Goal: Information Seeking & Learning: Learn about a topic

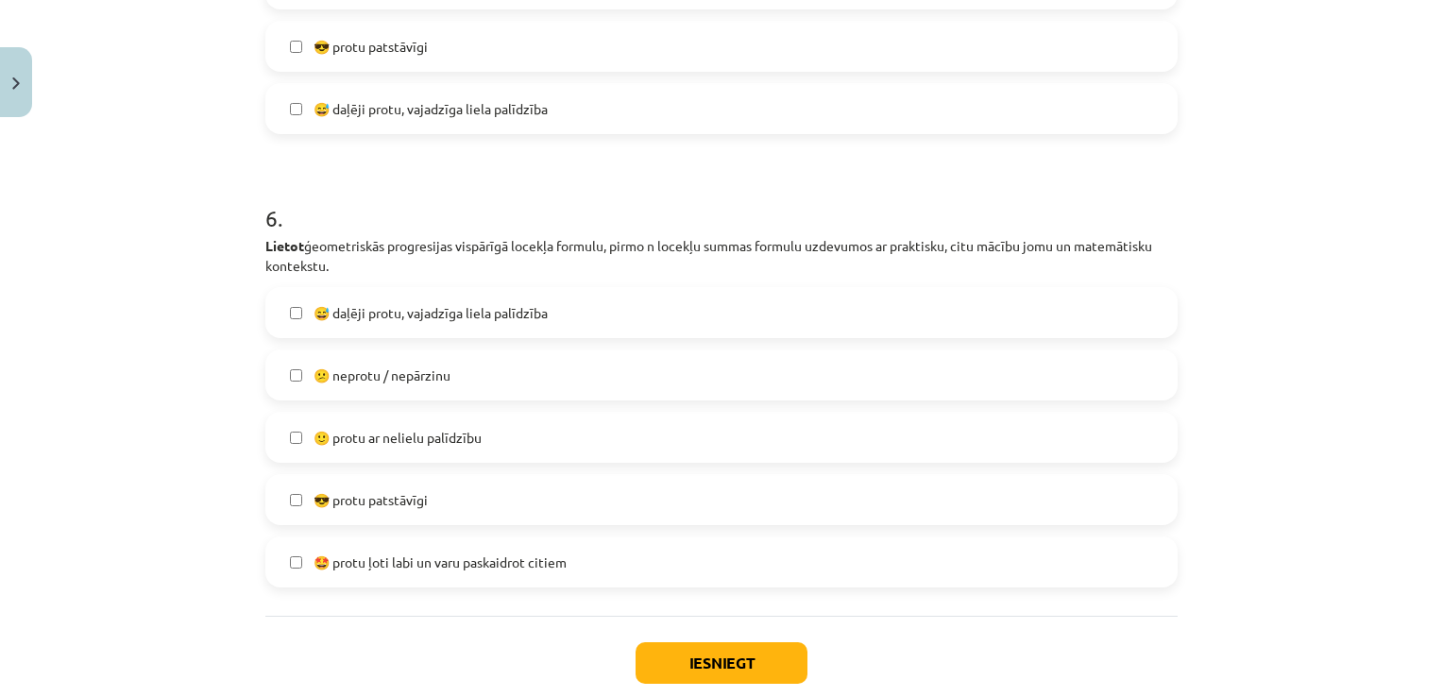
click at [302, 440] on label "🙂 protu ar nelielu palīdzību" at bounding box center [721, 437] width 909 height 47
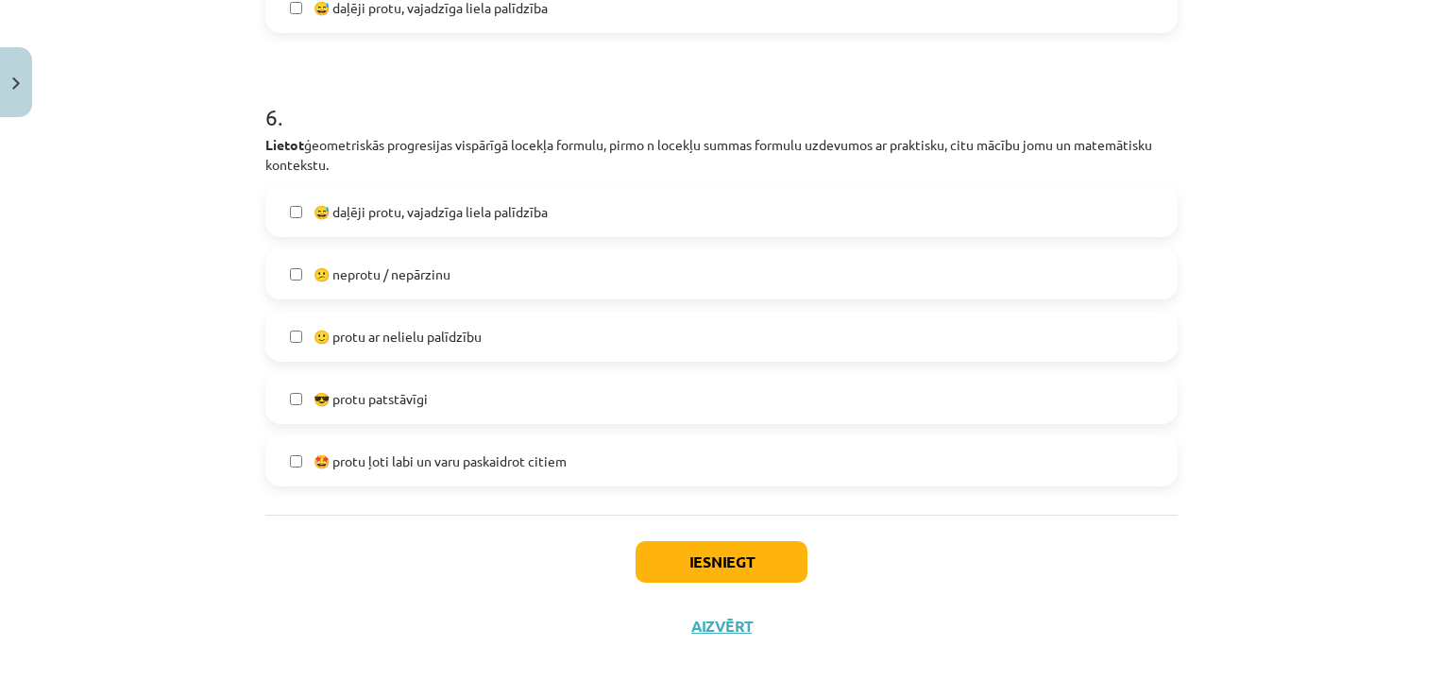
scroll to position [2497, 0]
click at [669, 531] on div "Iesniegt Aizvērt" at bounding box center [721, 581] width 912 height 132
click at [669, 535] on div "Iesniegt Aizvērt" at bounding box center [721, 581] width 912 height 132
click at [669, 541] on button "Iesniegt" at bounding box center [722, 562] width 172 height 42
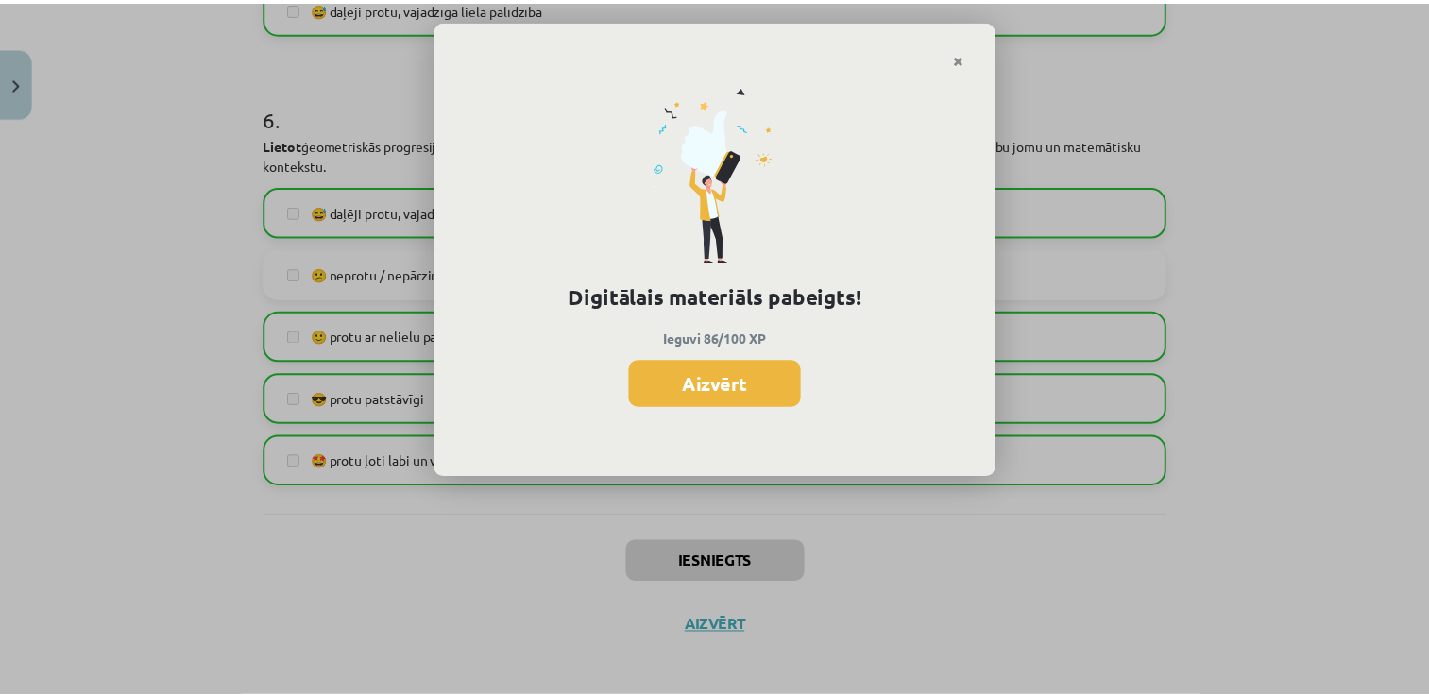
scroll to position [1264, 0]
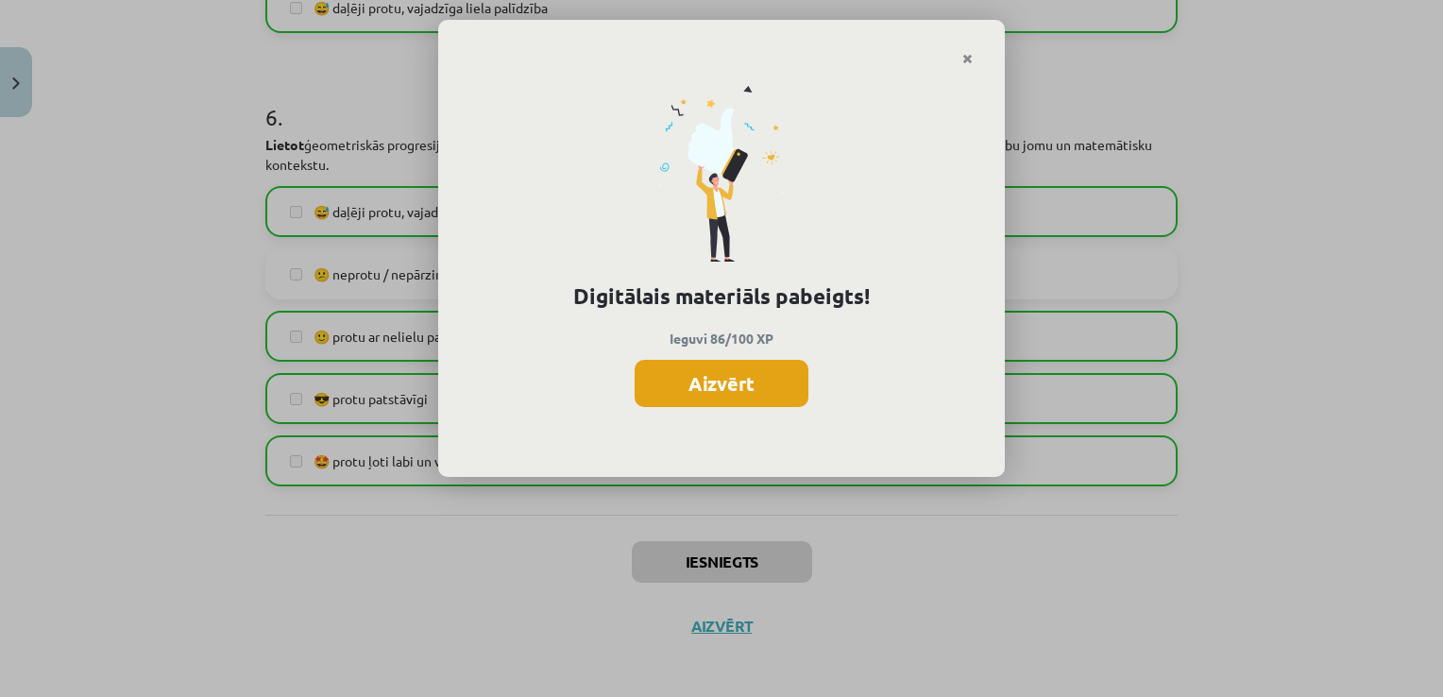
click at [774, 363] on button "Aizvērt" at bounding box center [722, 383] width 174 height 47
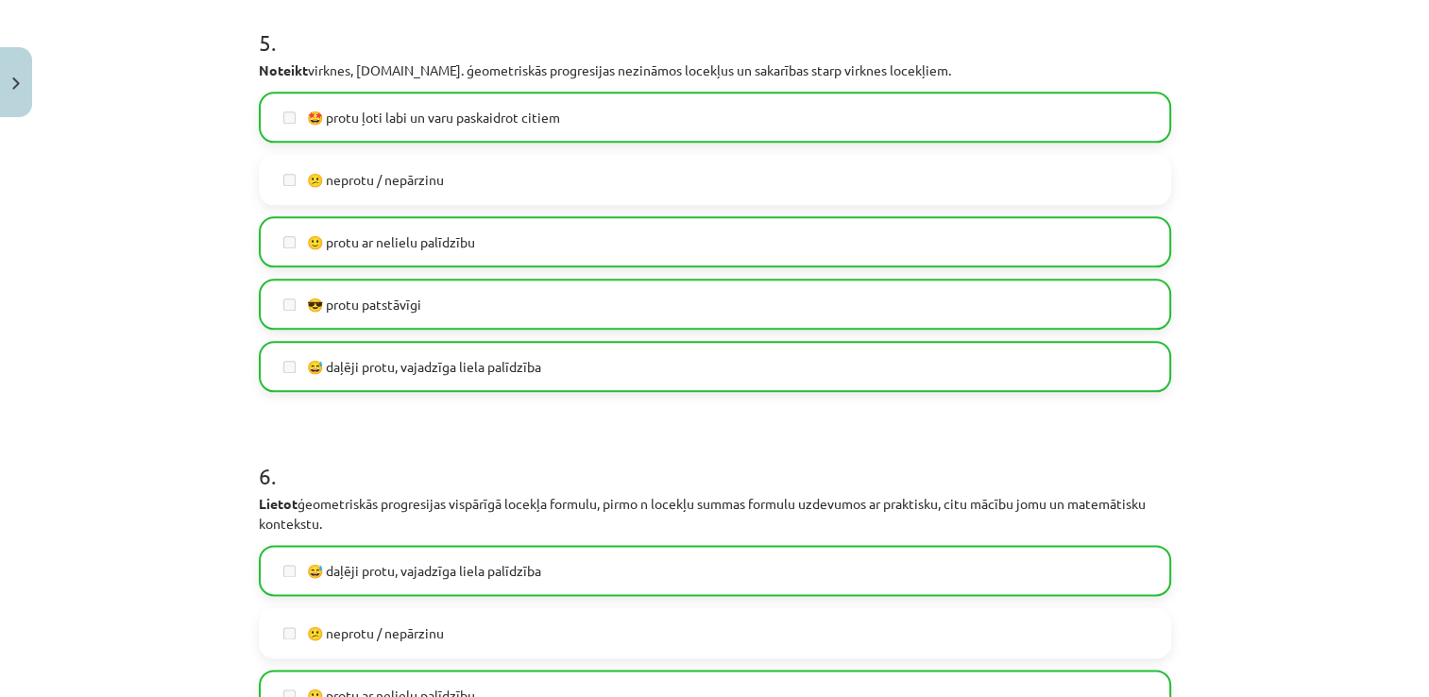
scroll to position [2505, 0]
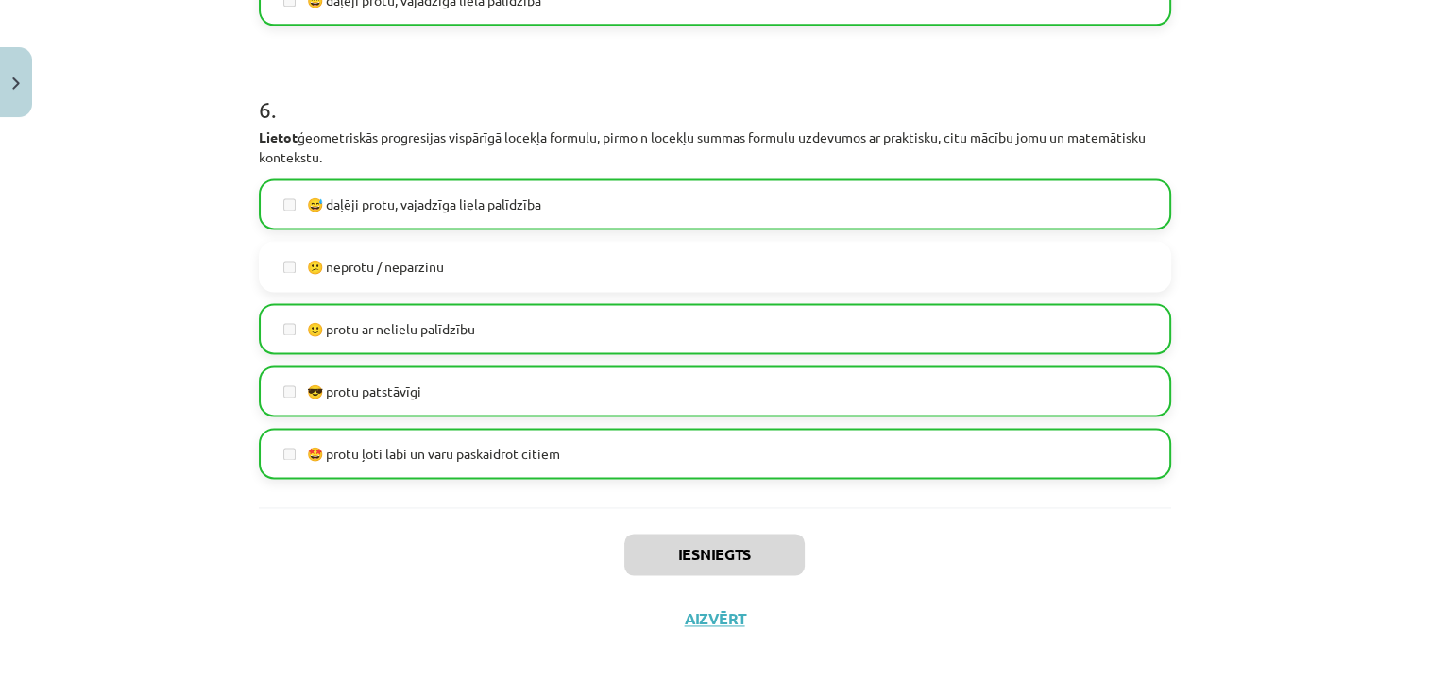
click at [688, 637] on div "Iesniegts Aizvērt" at bounding box center [715, 573] width 912 height 132
click at [685, 621] on button "Aizvērt" at bounding box center [715, 618] width 72 height 19
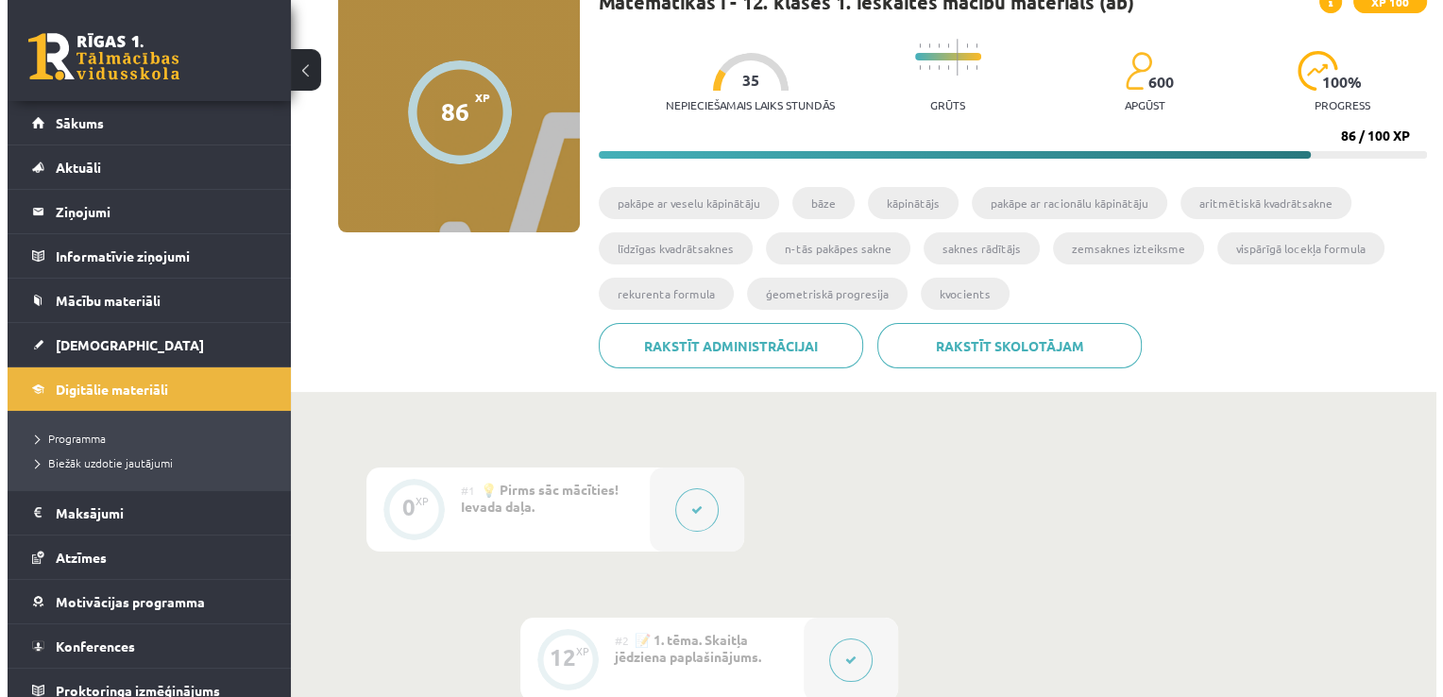
scroll to position [0, 0]
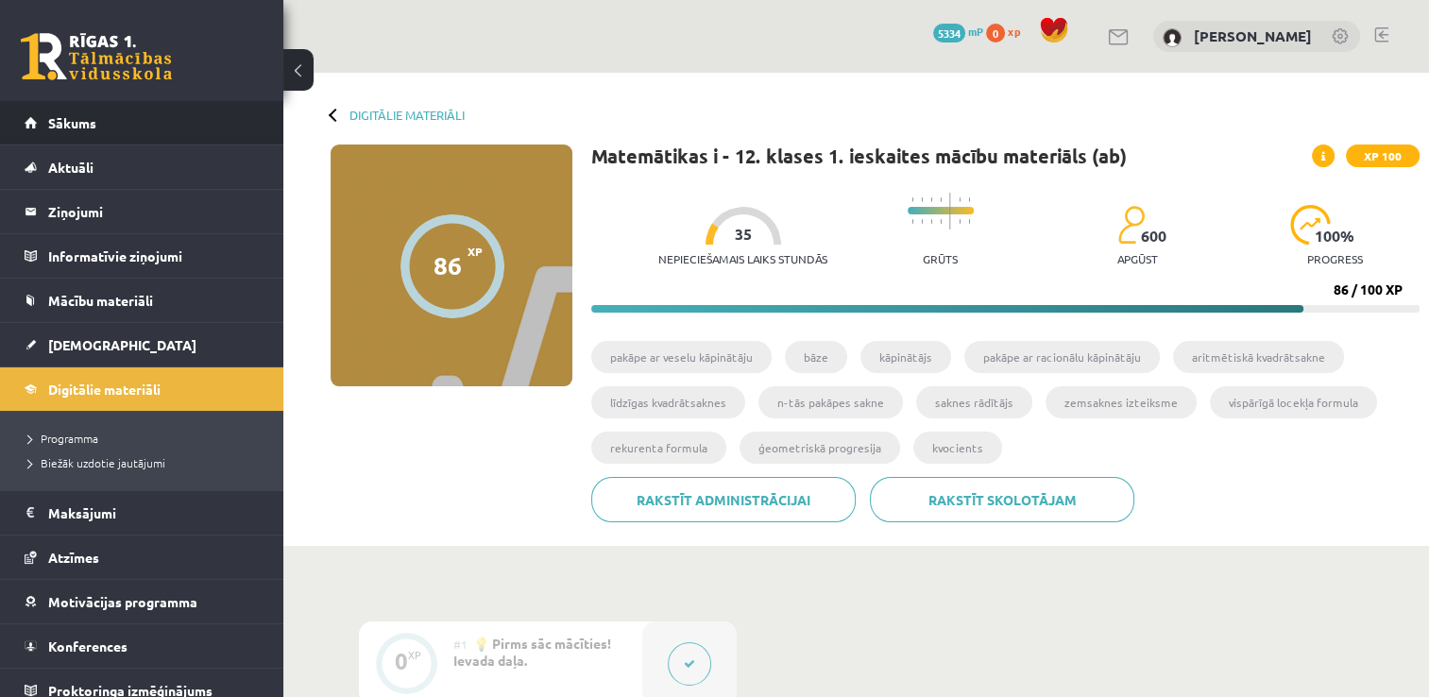
click at [23, 106] on li "Sākums" at bounding box center [141, 123] width 283 height 44
click at [70, 122] on span "Sākums" at bounding box center [72, 122] width 48 height 17
